Goal: Check status: Check status

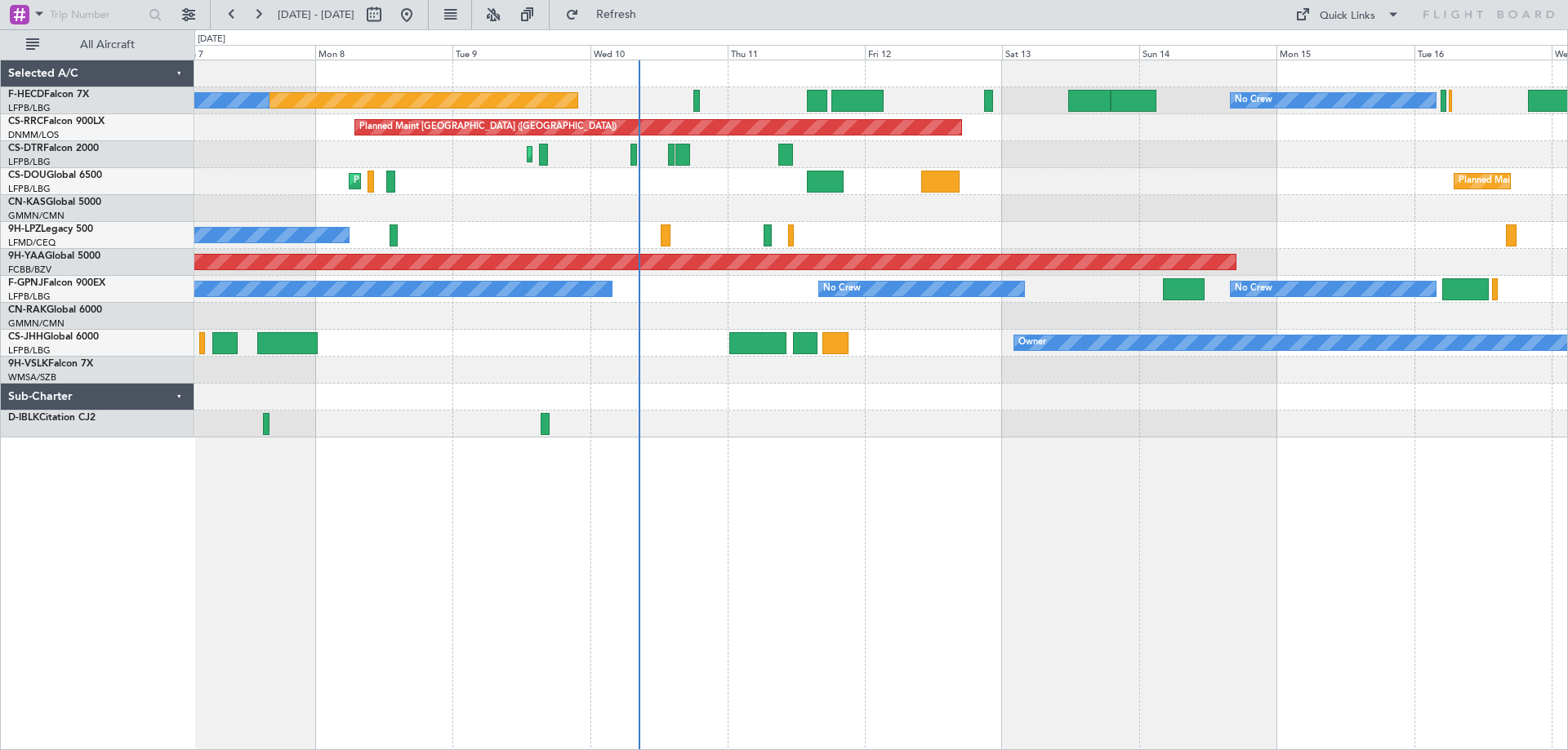
click at [1058, 179] on div "Planned Maint [GEOGRAPHIC_DATA] ([GEOGRAPHIC_DATA]) Planned Maint [GEOGRAPHIC_D…" at bounding box center [880, 181] width 1373 height 27
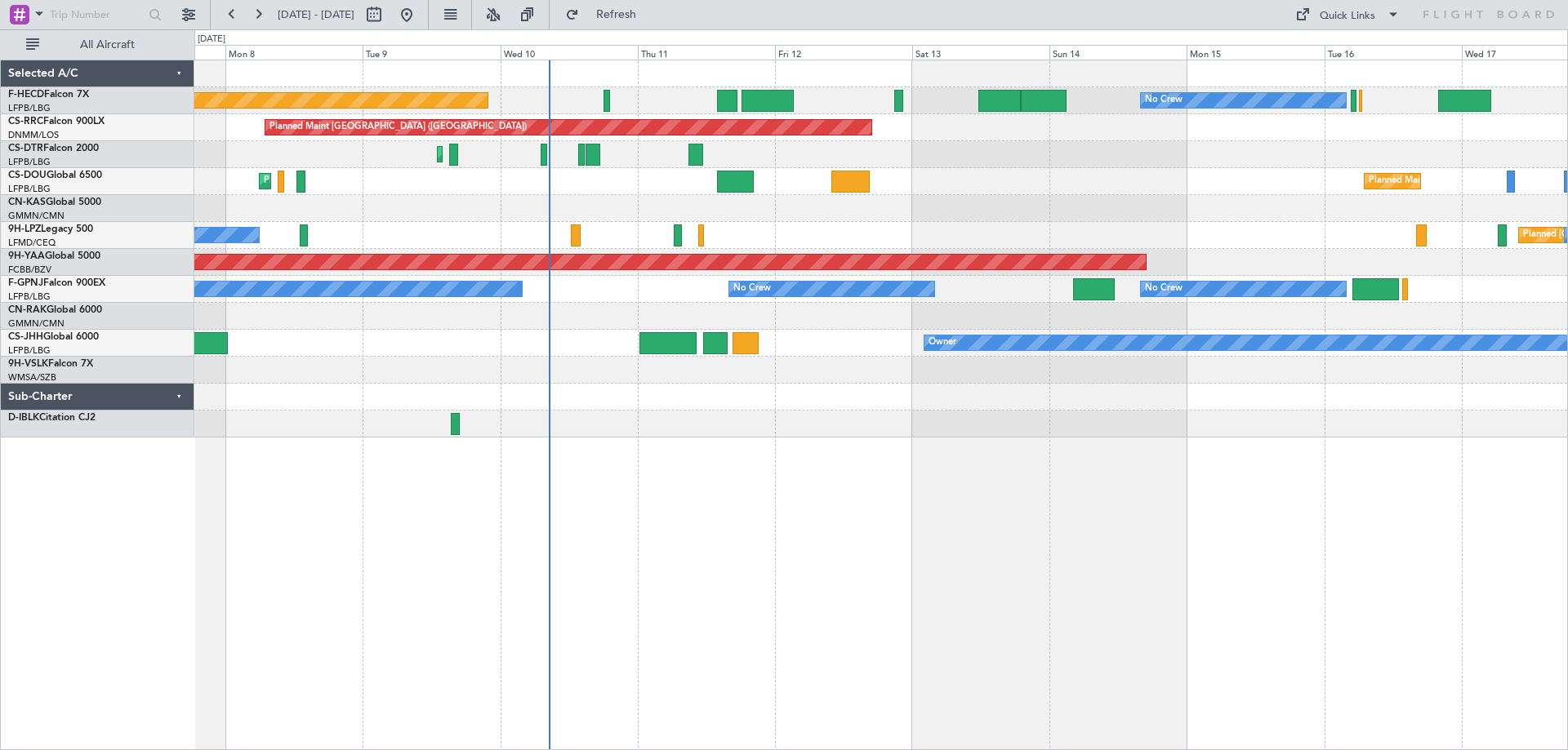
click at [1053, 237] on div "No Crew [GEOGRAPHIC_DATA] ([GEOGRAPHIC_DATA]) No Crew" at bounding box center [880, 235] width 1373 height 27
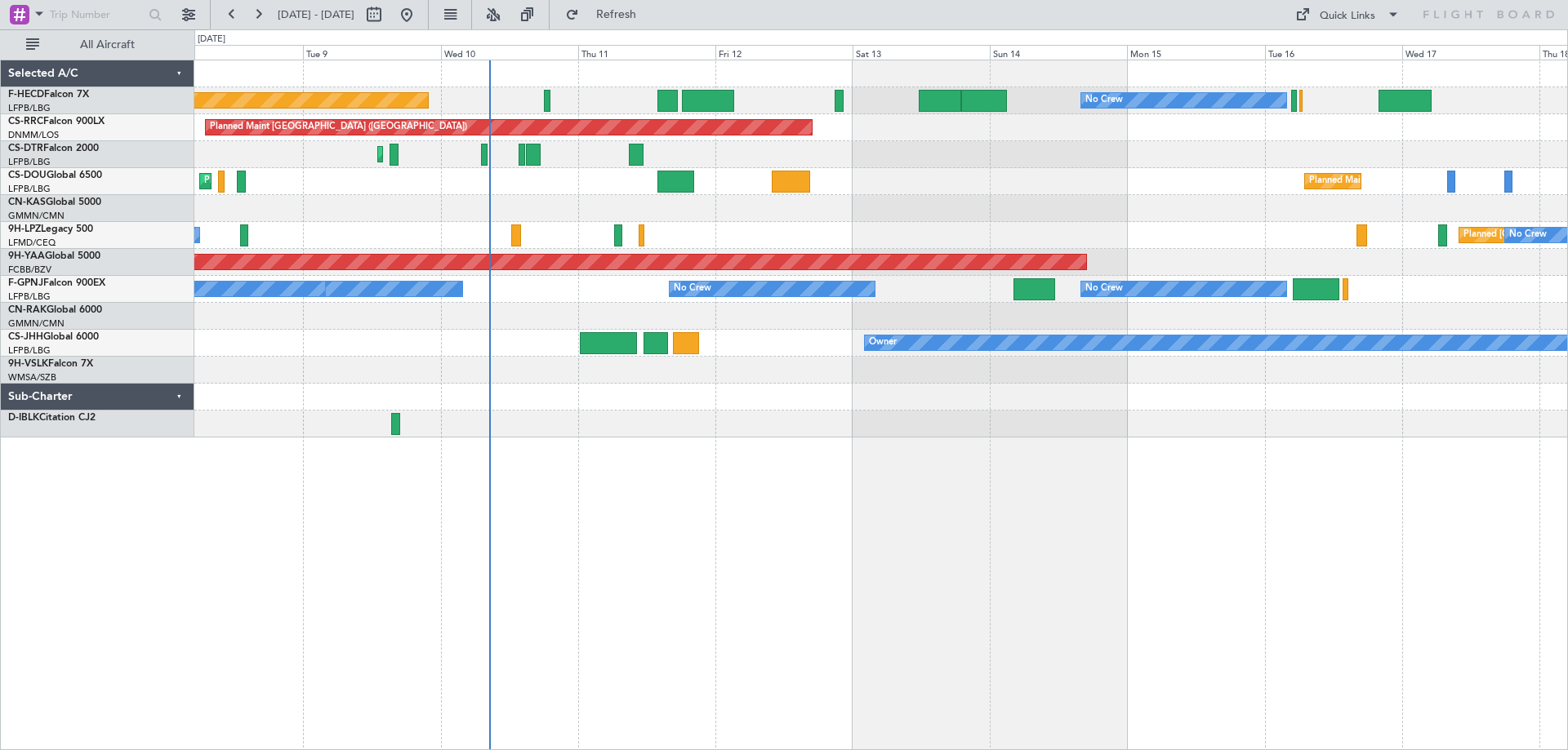
click at [1356, 280] on div "Planned Maint [GEOGRAPHIC_DATA] ([GEOGRAPHIC_DATA]) No Crew No Crew No Crew Pla…" at bounding box center [880, 248] width 1373 height 377
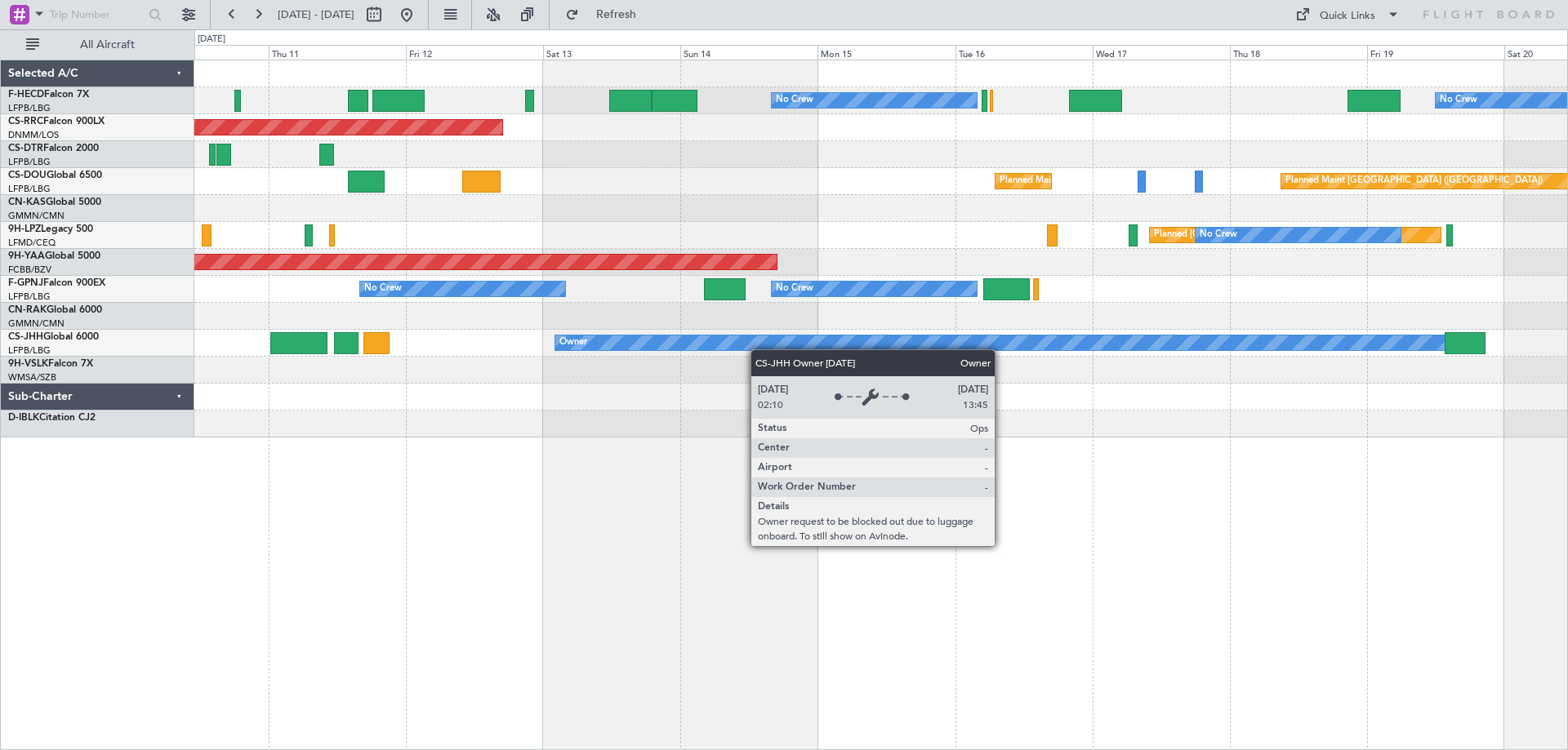
click at [613, 335] on div "Owner" at bounding box center [1000, 342] width 889 height 15
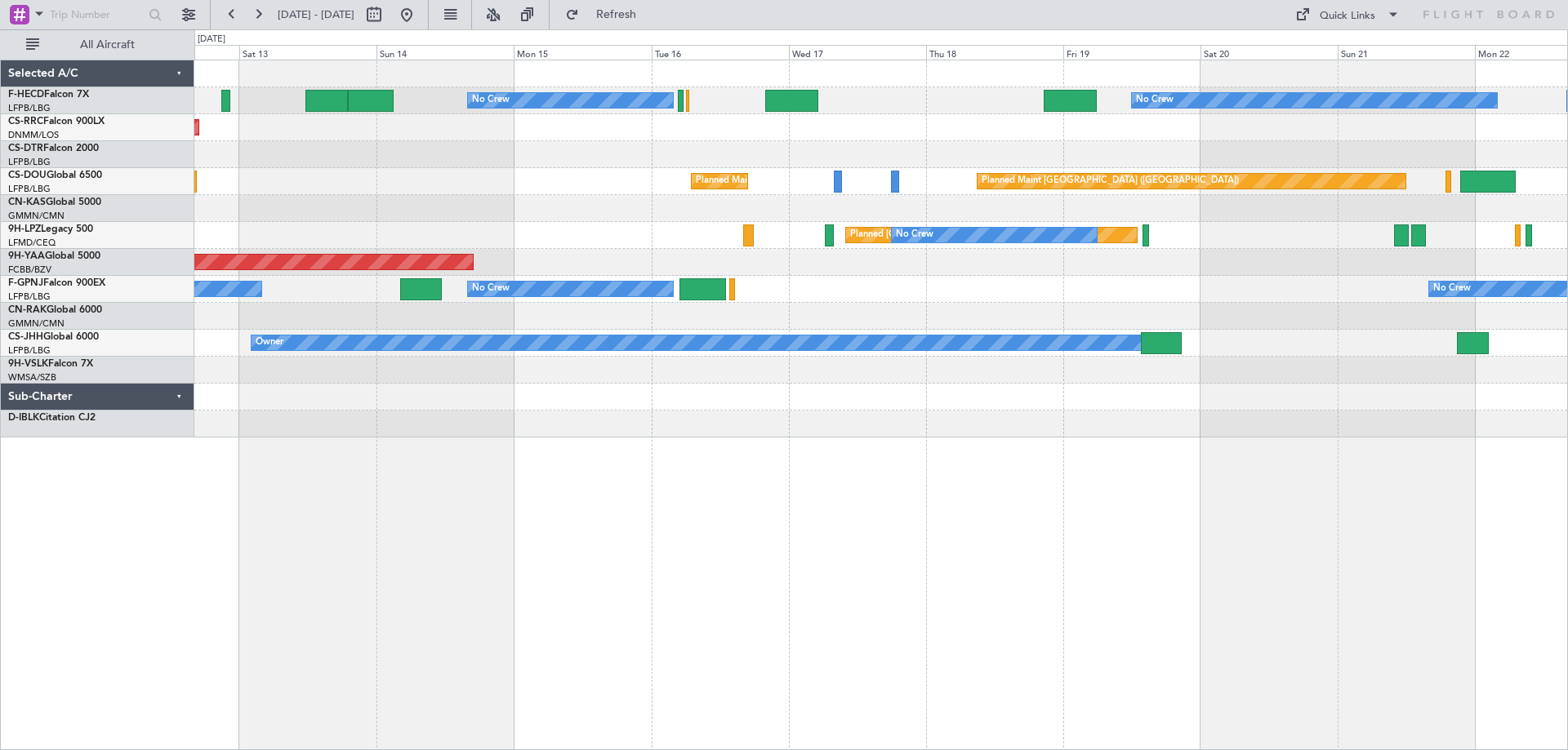
click at [756, 263] on div "No Crew No Crew No Crew Planned Maint [GEOGRAPHIC_DATA] ([GEOGRAPHIC_DATA]) Pla…" at bounding box center [880, 248] width 1373 height 377
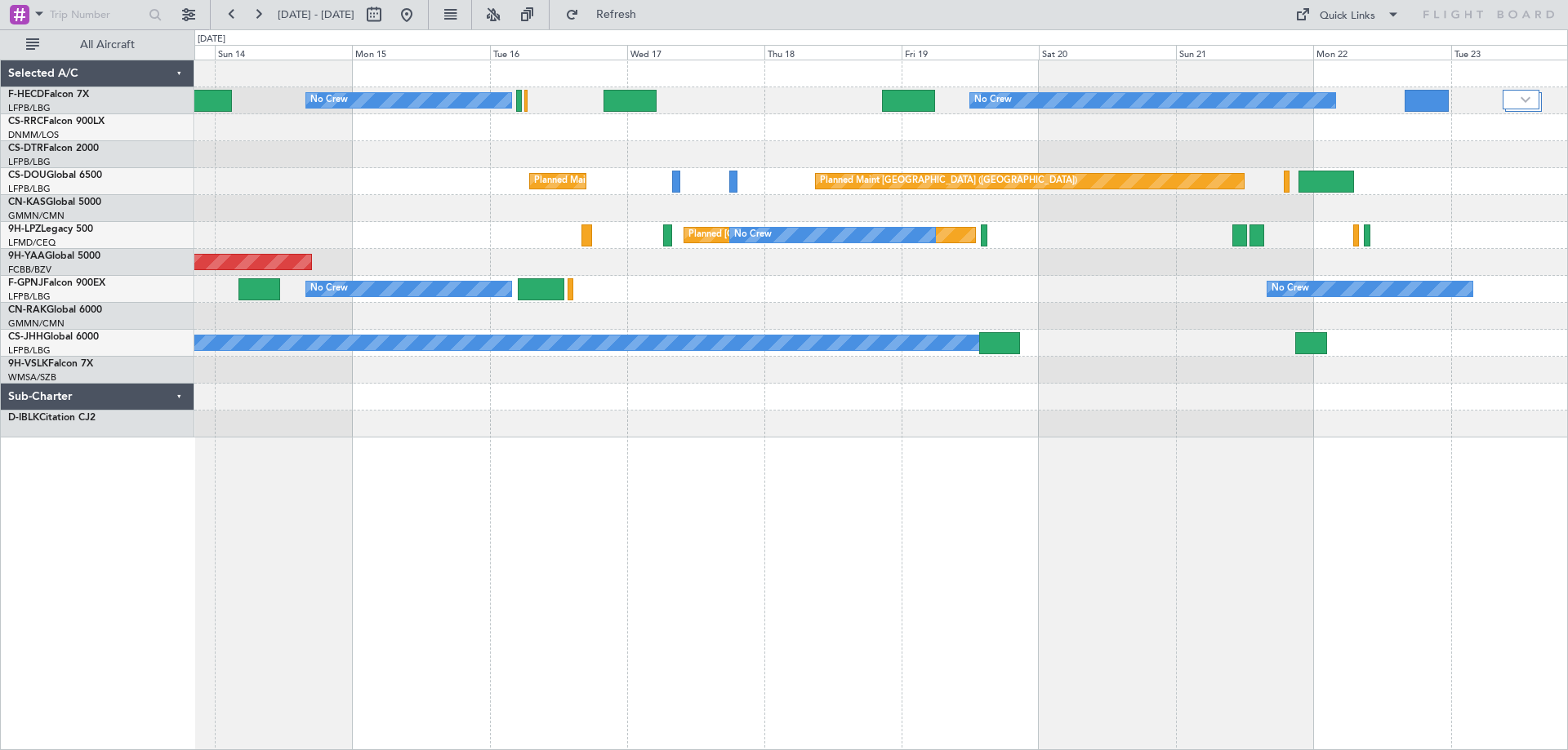
click at [709, 233] on div "No Crew No Crew No Crew Planned Maint [GEOGRAPHIC_DATA] ([GEOGRAPHIC_DATA]) Pla…" at bounding box center [880, 248] width 1373 height 377
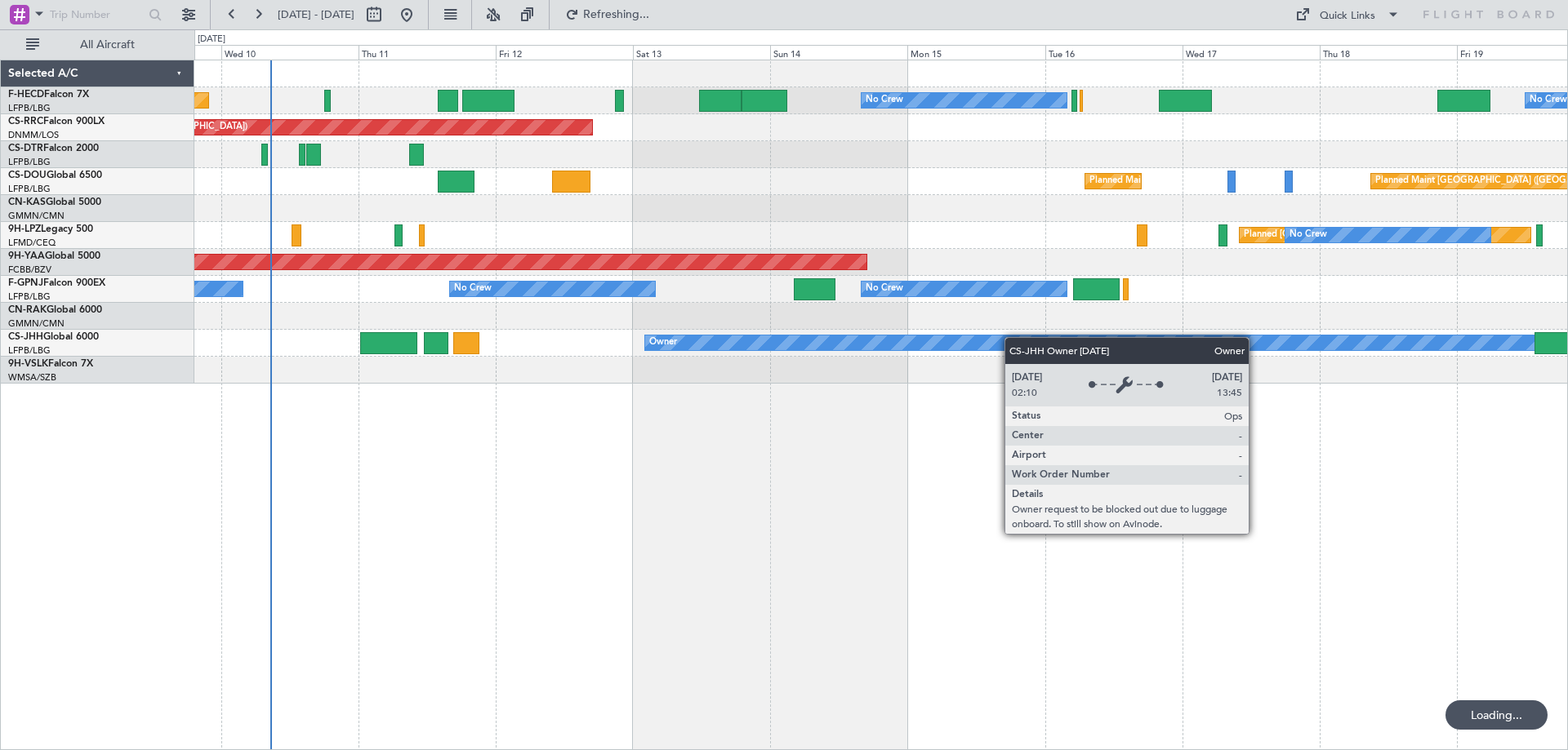
click at [1082, 350] on div "No Crew No Crew Planned Maint [GEOGRAPHIC_DATA] ([GEOGRAPHIC_DATA]) No Crew Pla…" at bounding box center [880, 221] width 1373 height 323
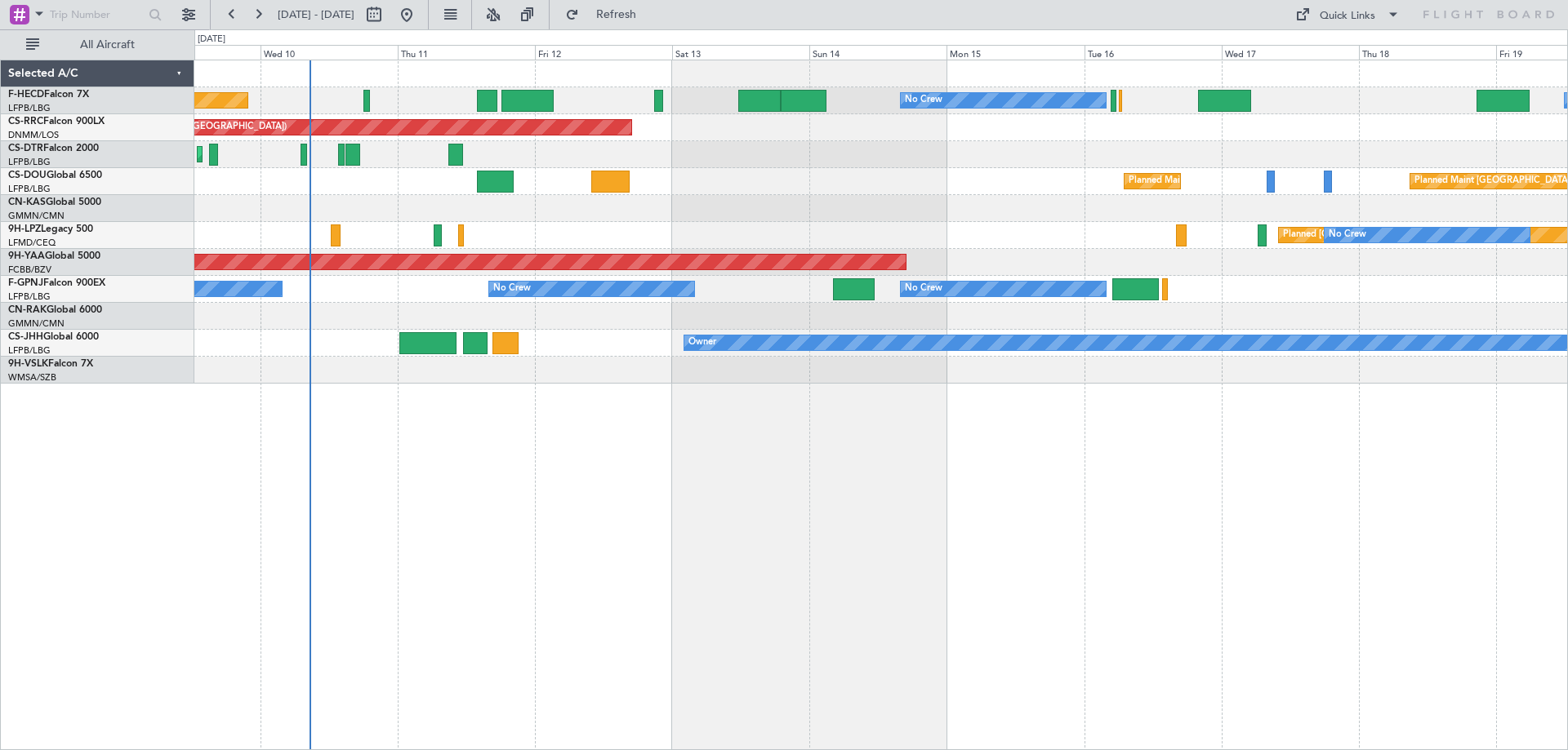
click at [997, 330] on div "No Crew No Crew Planned Maint [GEOGRAPHIC_DATA] ([GEOGRAPHIC_DATA]) No Crew Pla…" at bounding box center [880, 221] width 1373 height 323
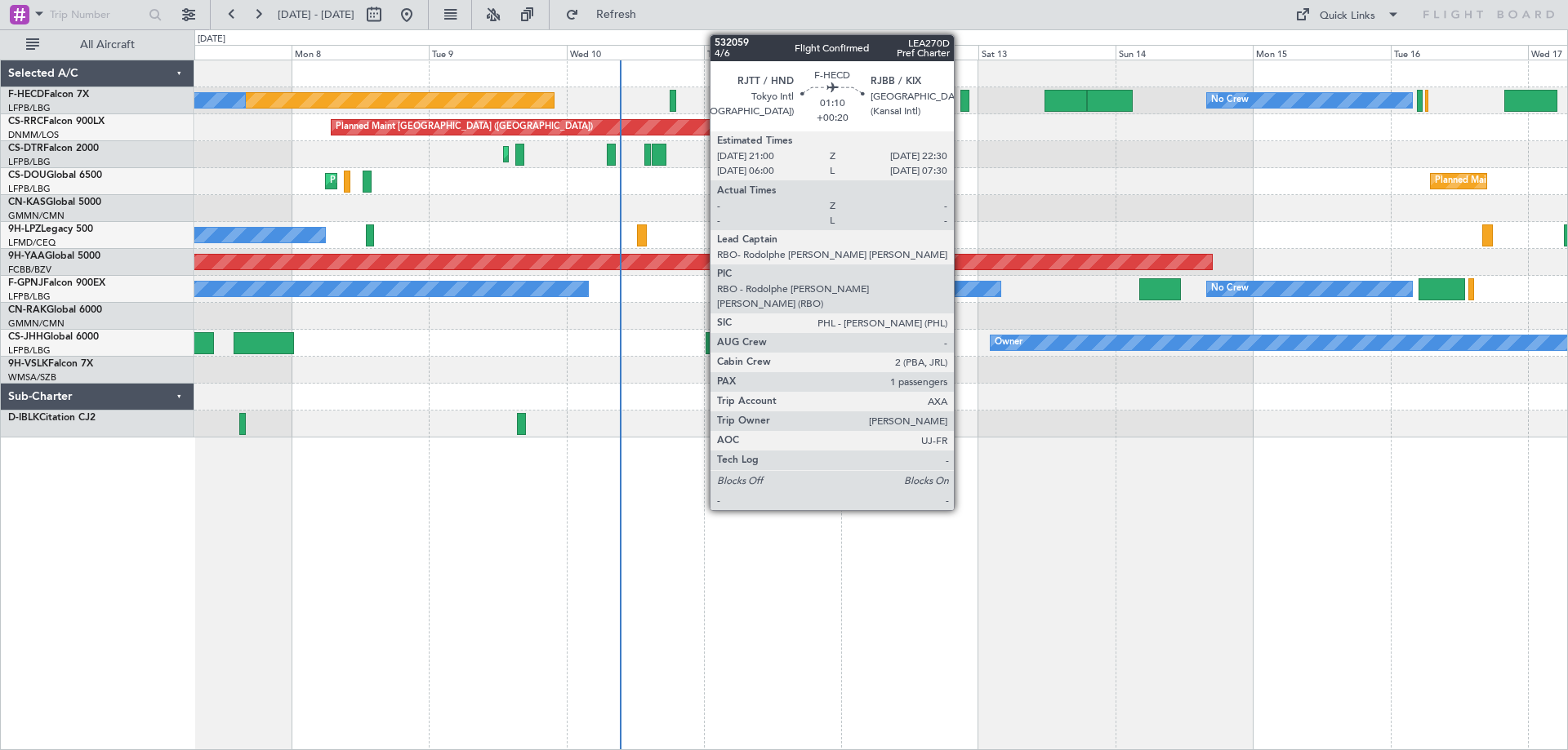
click at [961, 106] on div at bounding box center [965, 100] width 9 height 22
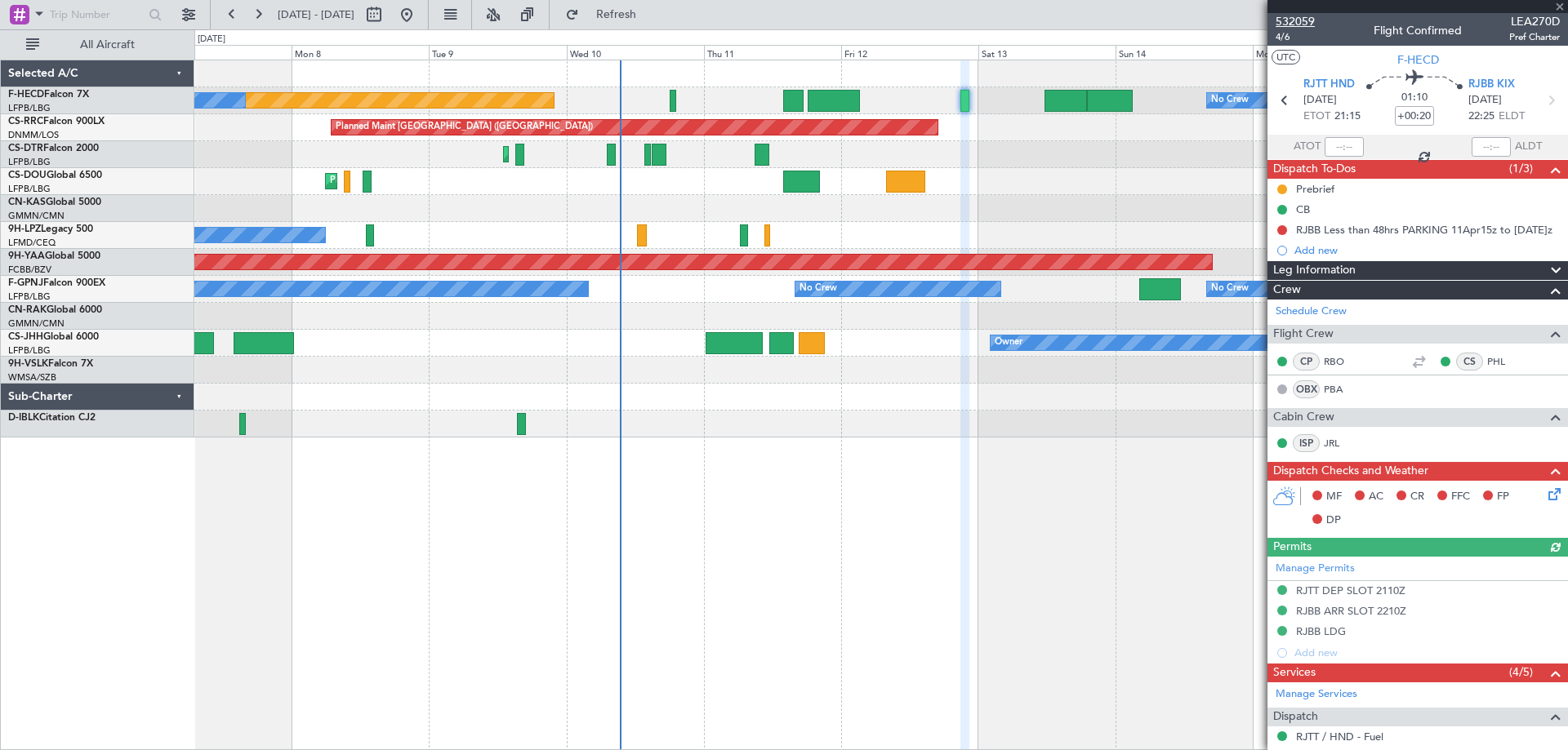
click at [1293, 19] on span "532059" at bounding box center [1294, 22] width 39 height 17
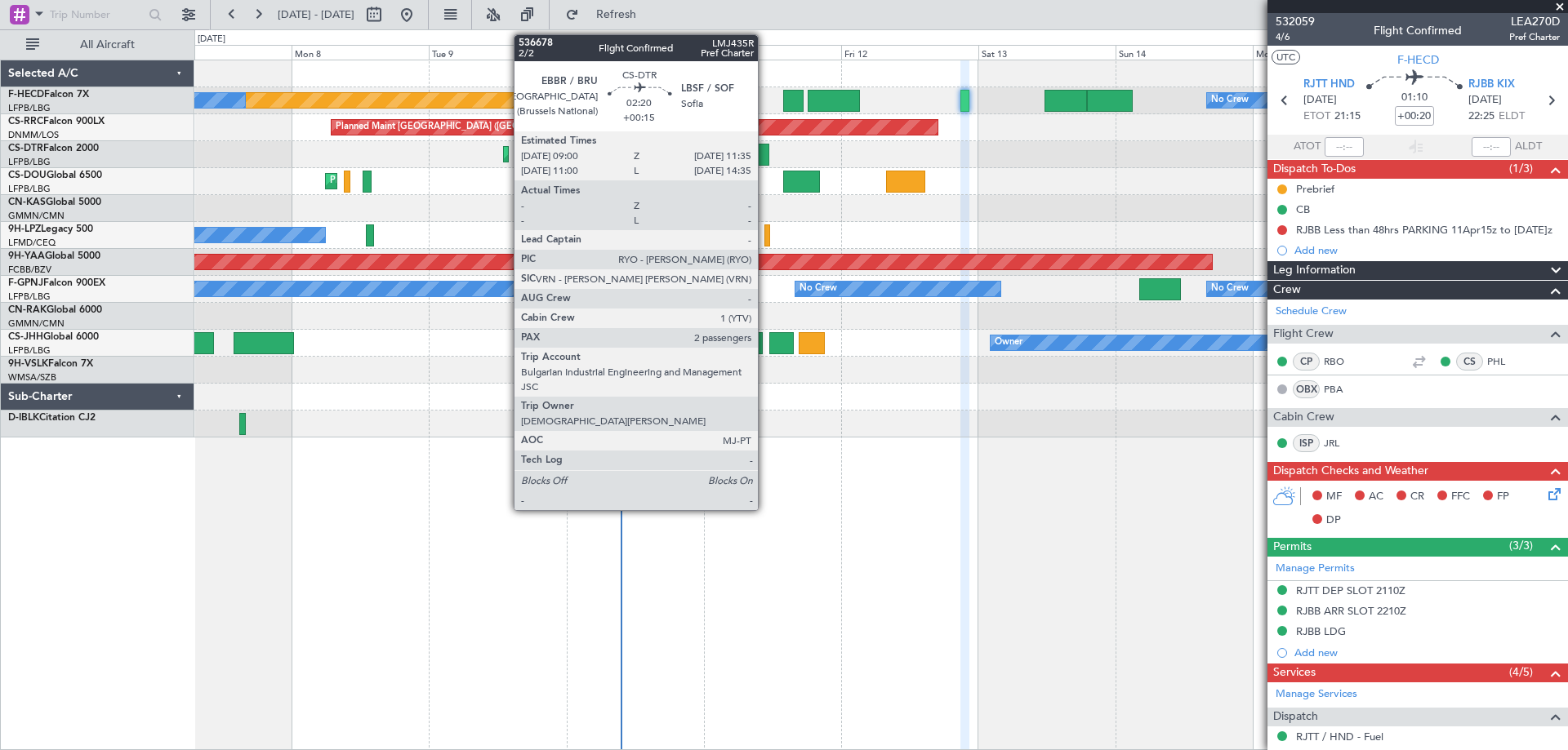
click at [765, 152] on div at bounding box center [763, 154] width 16 height 22
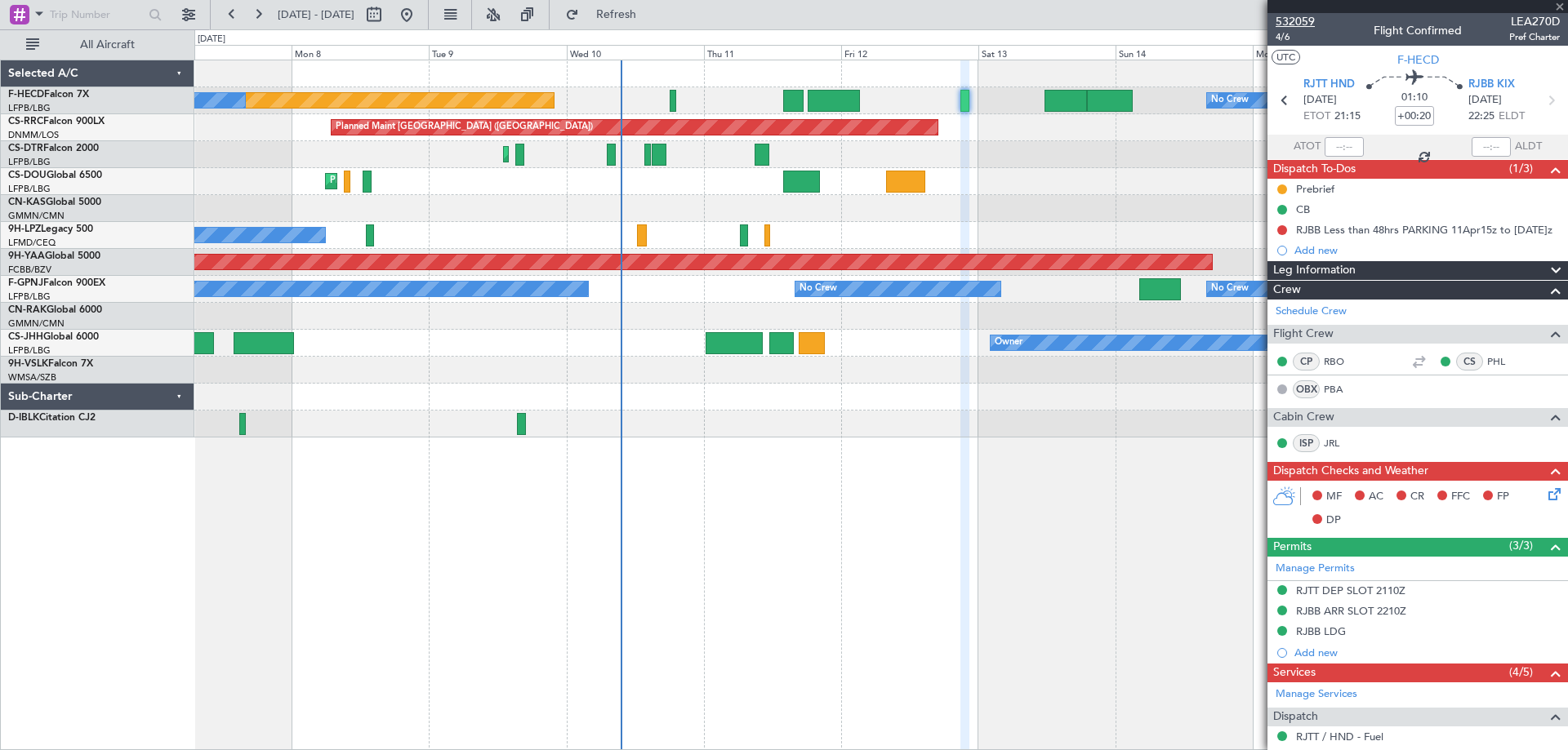
type input "+00:15"
type input "2"
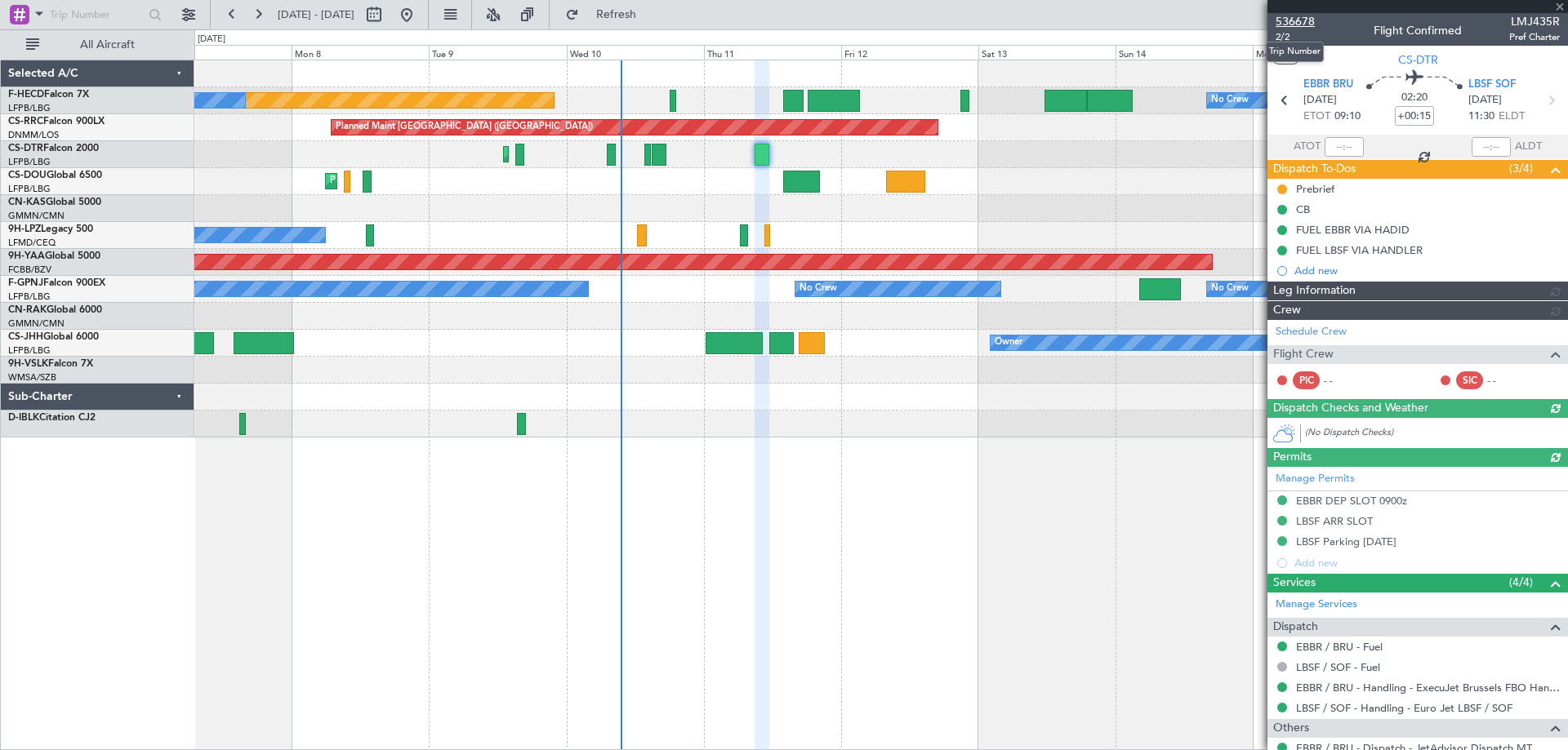
click at [1304, 22] on span "536678" at bounding box center [1294, 22] width 39 height 17
